Goal: Find specific page/section: Find specific page/section

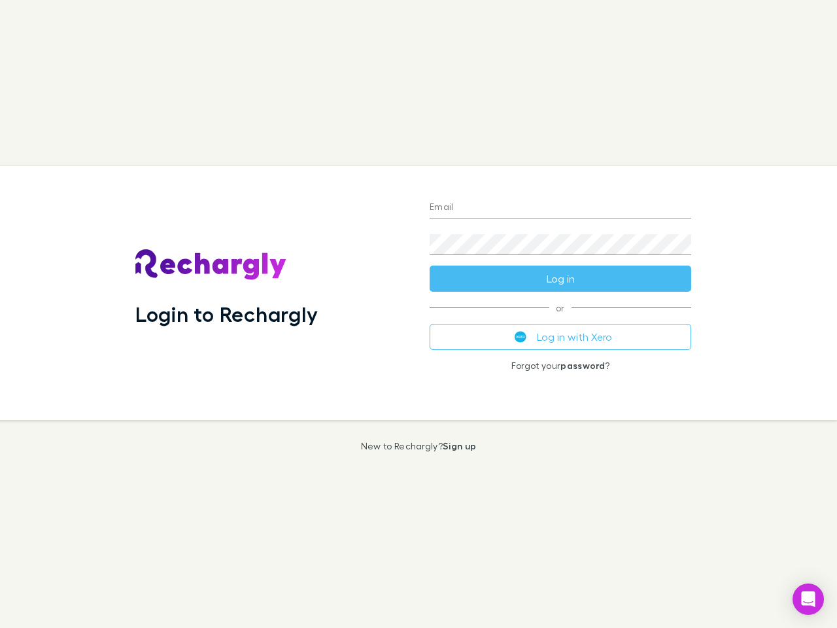
click at [419, 314] on div "Login to Rechargly" at bounding box center [272, 293] width 294 height 254
click at [560, 208] on input "Email" at bounding box center [561, 207] width 262 height 21
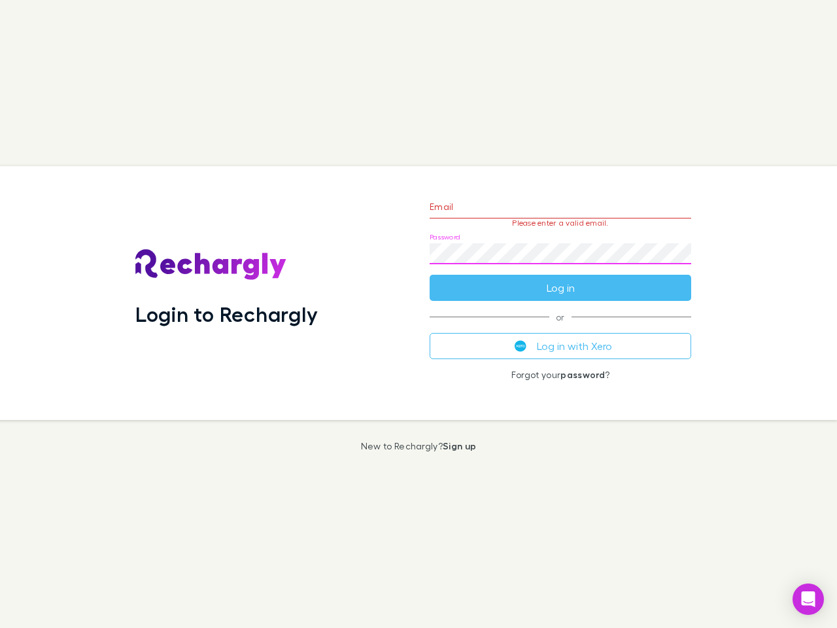
click at [560, 279] on form "Email Please enter a valid email. Password Log in" at bounding box center [561, 244] width 262 height 114
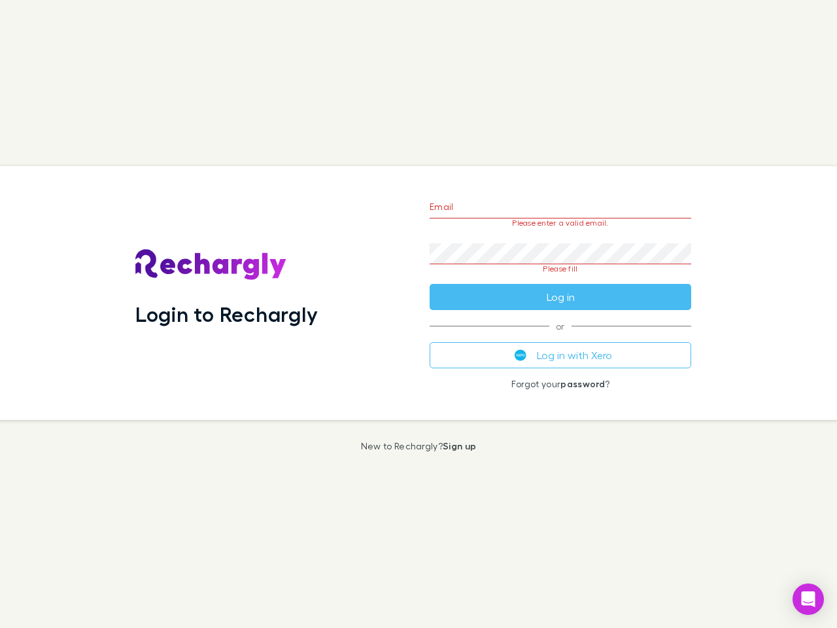
click at [560, 337] on div "Email Please enter a valid email. Password Please fill Log in or Log in with Xe…" at bounding box center [560, 293] width 282 height 254
click at [808, 599] on icon "Open Intercom Messenger" at bounding box center [809, 599] width 14 height 16
